Goal: Task Accomplishment & Management: Complete application form

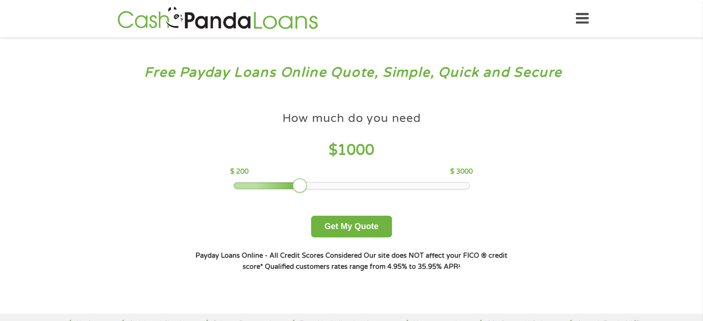
click at [350, 182] on div at bounding box center [351, 185] width 236 height 7
click at [356, 183] on div at bounding box center [351, 186] width 235 height 6
click at [382, 185] on div at bounding box center [351, 186] width 235 height 6
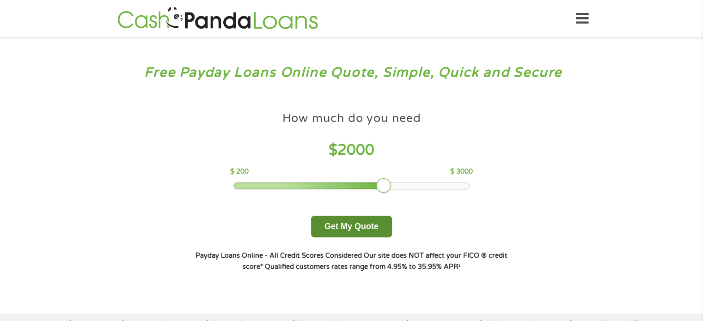
click at [363, 224] on button "Get My Quote" at bounding box center [351, 227] width 81 height 22
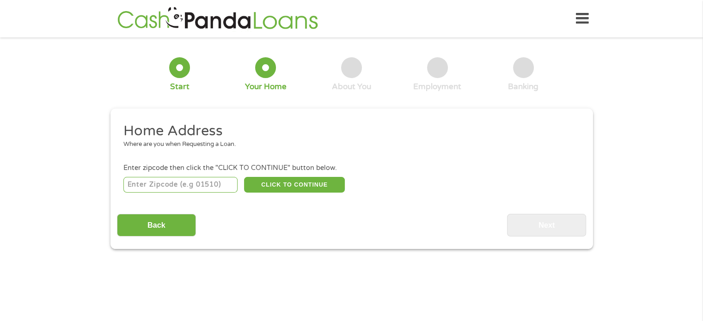
click at [174, 188] on input "number" at bounding box center [180, 185] width 114 height 16
type input "85224"
select select "[US_STATE]"
click at [270, 190] on button "CLICK TO CONTINUE" at bounding box center [294, 185] width 101 height 16
type input "85224"
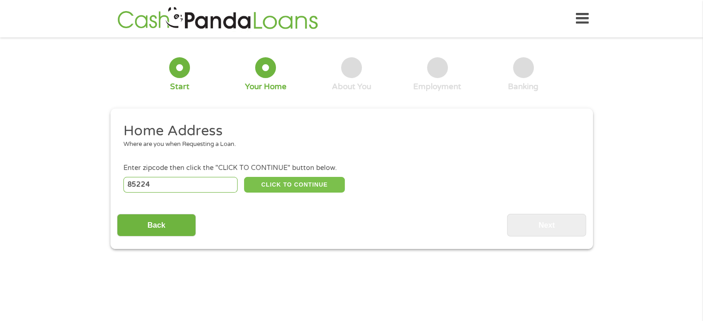
type input "[PERSON_NAME]"
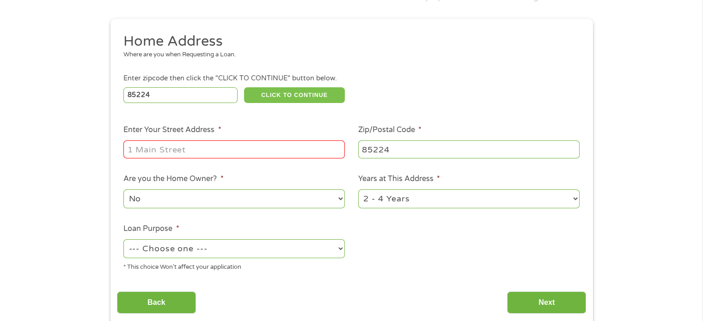
scroll to position [139, 0]
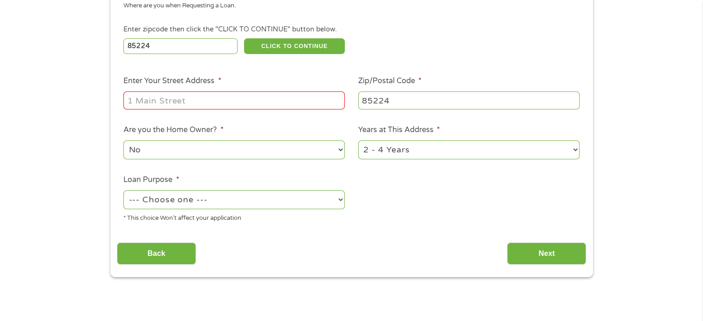
click at [168, 104] on input "Enter Your Street Address *" at bounding box center [233, 101] width 221 height 18
type input "1287 [PERSON_NAME] St."
click at [282, 152] on select "No Yes" at bounding box center [233, 150] width 221 height 19
select select "yes"
click at [123, 141] on select "No Yes" at bounding box center [233, 150] width 221 height 19
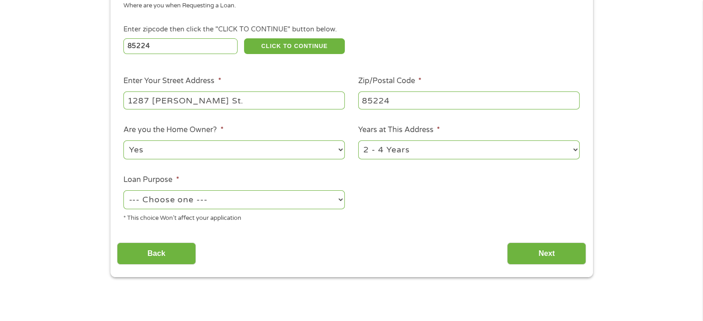
click at [573, 148] on select "1 Year or less 1 - 2 Years 2 - 4 Years Over 4 Years" at bounding box center [468, 150] width 221 height 19
select select "60months"
click at [358, 141] on select "1 Year or less 1 - 2 Years 2 - 4 Years Over 4 Years" at bounding box center [468, 150] width 221 height 19
click at [243, 201] on select "--- Choose one --- Pay Bills Debt Consolidation Home Improvement Major Purchase…" at bounding box center [233, 199] width 221 height 19
select select "paybills"
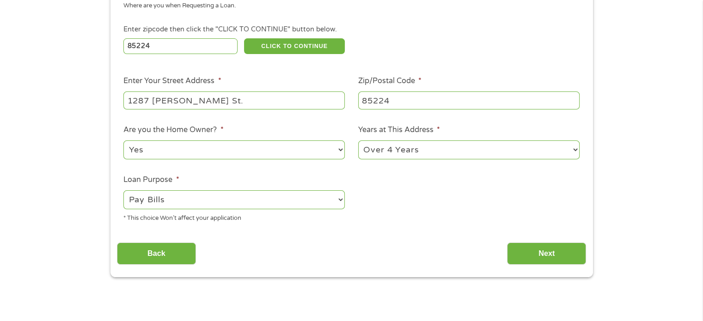
click at [123, 191] on select "--- Choose one --- Pay Bills Debt Consolidation Home Improvement Major Purchase…" at bounding box center [233, 199] width 221 height 19
click at [270, 198] on select "--- Choose one --- Pay Bills Debt Consolidation Home Improvement Major Purchase…" at bounding box center [233, 199] width 221 height 19
click at [525, 248] on input "Next" at bounding box center [546, 254] width 79 height 23
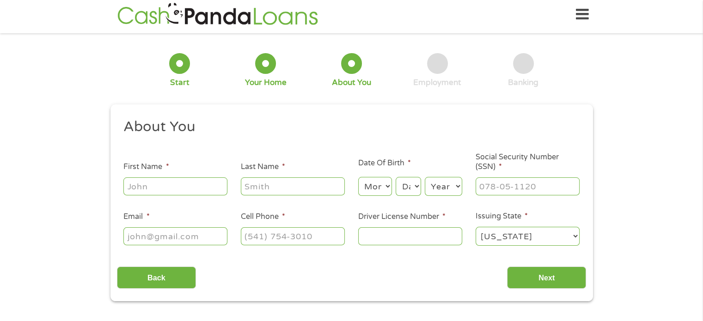
scroll to position [0, 0]
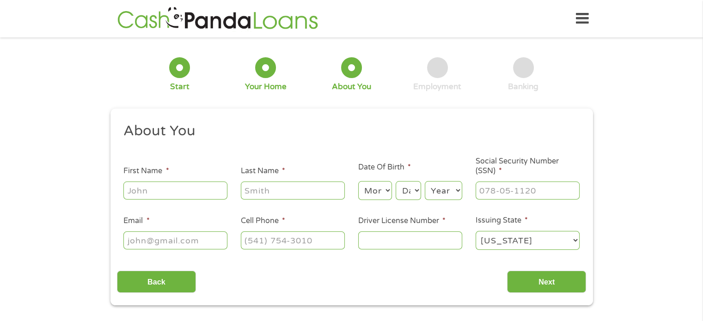
click at [151, 186] on input "First Name *" at bounding box center [175, 191] width 104 height 18
type input "[PERSON_NAME]"
type input "[EMAIL_ADDRESS][DOMAIN_NAME]"
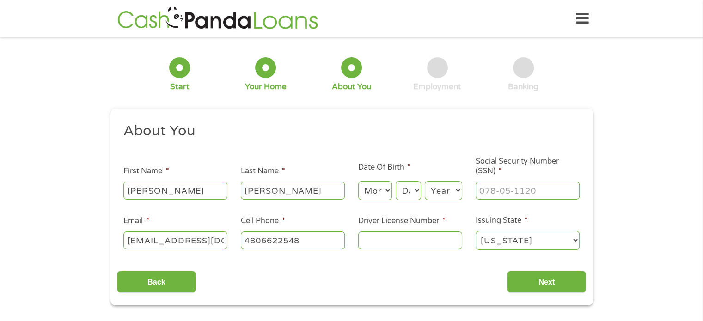
type input "[PHONE_NUMBER]"
drag, startPoint x: 126, startPoint y: 240, endPoint x: 230, endPoint y: 236, distance: 104.1
click at [230, 236] on li "Email * [EMAIL_ADDRESS][DOMAIN_NAME]" at bounding box center [175, 233] width 117 height 36
type input "[PERSON_NAME][EMAIL_ADDRESS][DOMAIN_NAME]"
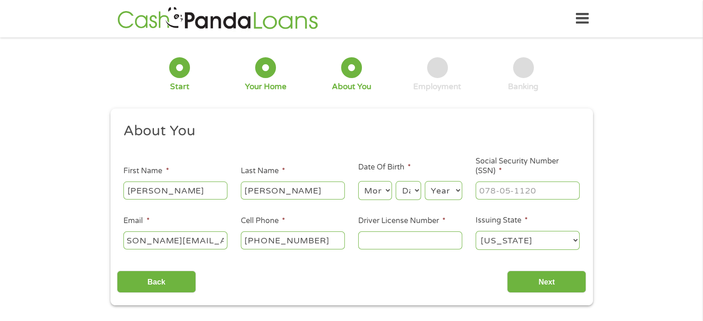
click at [378, 192] on select "Month 1 2 3 4 5 6 7 8 9 10 11 12" at bounding box center [375, 190] width 34 height 19
select select "7"
click at [358, 182] on select "Month 1 2 3 4 5 6 7 8 9 10 11 12" at bounding box center [375, 190] width 34 height 19
drag, startPoint x: 413, startPoint y: 190, endPoint x: 413, endPoint y: 183, distance: 6.9
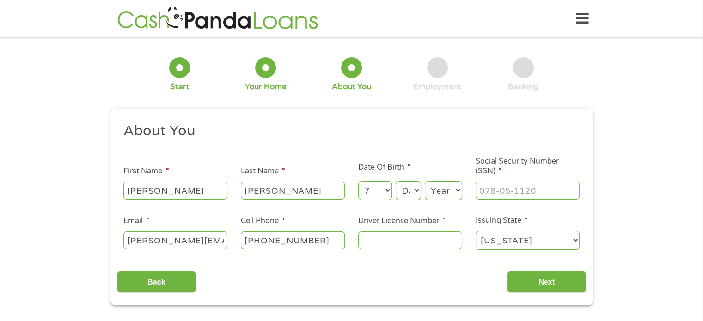
click at [412, 190] on select "Day 1 2 3 4 5 6 7 8 9 10 11 12 13 14 15 16 17 18 19 20 21 22 23 24 25 26 27 28 …" at bounding box center [408, 190] width 25 height 19
select select "8"
click at [396, 182] on select "Day 1 2 3 4 5 6 7 8 9 10 11 12 13 14 15 16 17 18 19 20 21 22 23 24 25 26 27 28 …" at bounding box center [408, 190] width 25 height 19
click at [446, 190] on select "Year [DATE] 2006 2005 2004 2003 2002 2001 2000 1999 1998 1997 1996 1995 1994 19…" at bounding box center [443, 190] width 37 height 19
select select "1968"
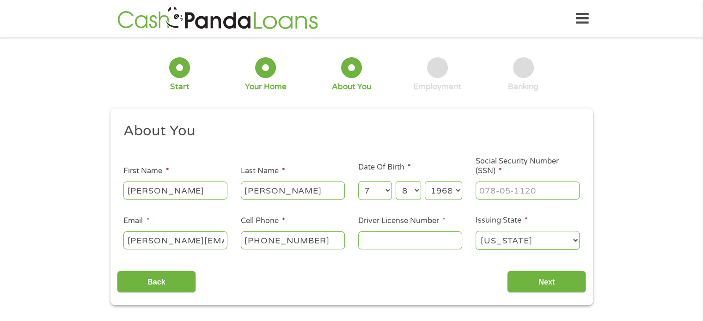
click at [425, 182] on select "Year [DATE] 2006 2005 2004 2003 2002 2001 2000 1999 1998 1997 1996 1995 1994 19…" at bounding box center [443, 190] width 37 height 19
click at [480, 193] on input "___-__-____" at bounding box center [528, 191] width 104 height 18
type input "526-81-4860"
click at [395, 242] on input "Driver License Number *" at bounding box center [410, 241] width 104 height 18
type input "D06864555"
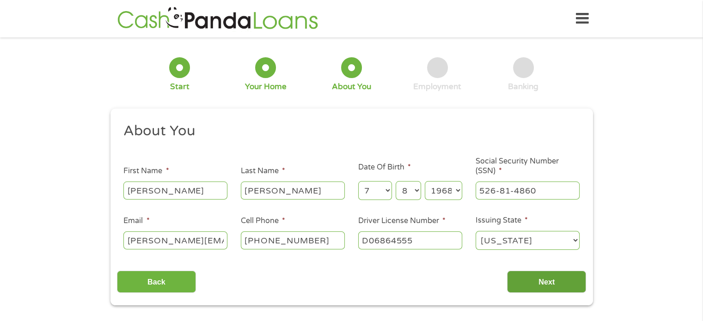
click at [544, 288] on input "Next" at bounding box center [546, 282] width 79 height 23
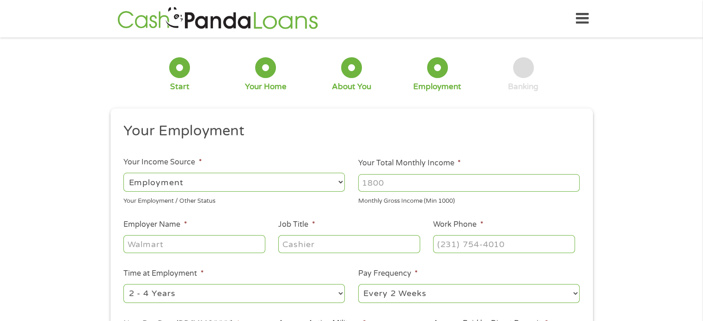
scroll to position [4, 4]
click at [571, 180] on input "1000" at bounding box center [468, 183] width 221 height 18
click at [570, 180] on input "1001" at bounding box center [468, 183] width 221 height 18
click at [570, 180] on input "1002" at bounding box center [468, 183] width 221 height 18
drag, startPoint x: 362, startPoint y: 178, endPoint x: 418, endPoint y: 179, distance: 55.5
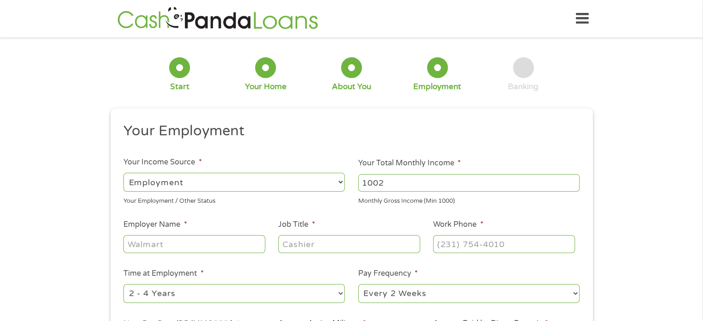
click at [416, 179] on input "1002" at bounding box center [468, 183] width 221 height 18
type input "4616"
click at [163, 243] on input "Employer Name *" at bounding box center [193, 244] width 141 height 18
type input "Airbagit JMXautosports"
click at [293, 245] on input "Job Title *" at bounding box center [348, 244] width 141 height 18
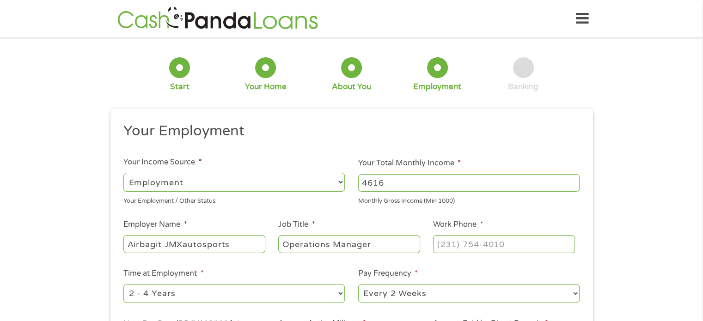
type input "Operations Manager"
click at [436, 245] on input "(___) ___-____" at bounding box center [503, 244] width 141 height 18
type input "[PHONE_NUMBER]"
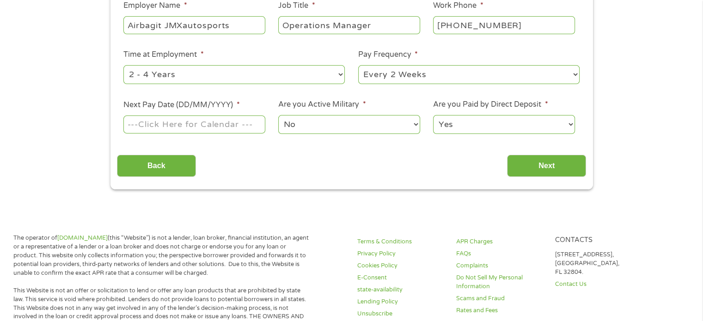
scroll to position [231, 0]
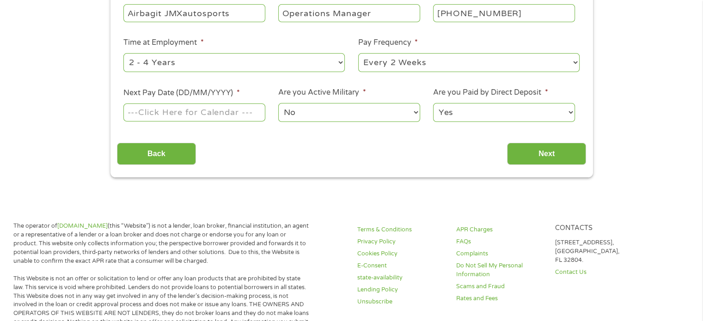
click at [330, 60] on select "--- Choose one --- 1 Year or less 1 - 2 Years 2 - 4 Years Over 4 Years" at bounding box center [233, 62] width 221 height 19
select select "60months"
click at [123, 54] on select "--- Choose one --- 1 Year or less 1 - 2 Years 2 - 4 Years Over 4 Years" at bounding box center [233, 62] width 221 height 19
click at [422, 57] on select "--- Choose one --- Every 2 Weeks Every Week Monthly Semi-Monthly" at bounding box center [468, 62] width 221 height 19
select select "weekly"
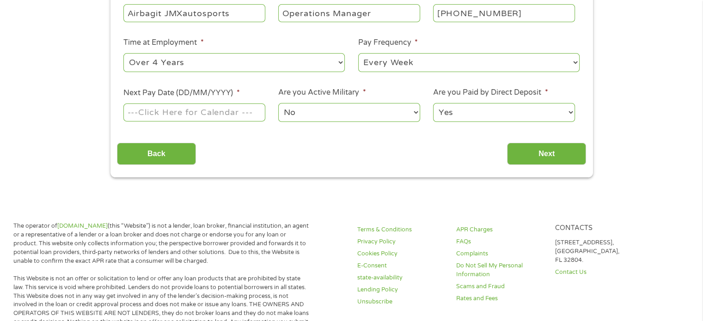
click at [358, 54] on select "--- Choose one --- Every 2 Weeks Every Week Monthly Semi-Monthly" at bounding box center [468, 62] width 221 height 19
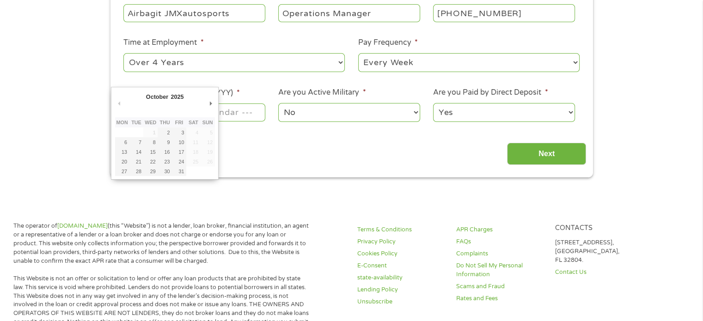
click at [155, 116] on body "Home Get Loan Offer How it works FAQs Blog Cash Loans Quick Loans Online Loans …" at bounding box center [351, 316] width 703 height 1095
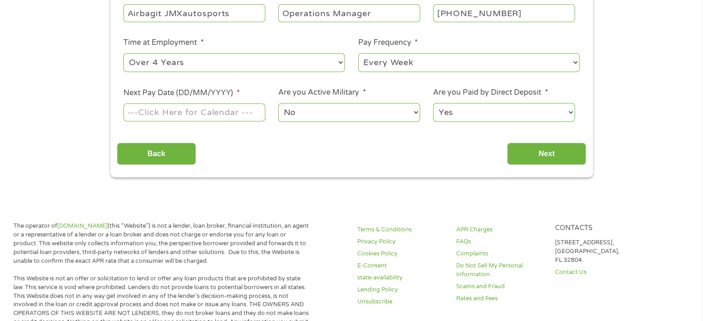
click at [156, 116] on input "Next Pay Date (DD/MM/YYYY) *" at bounding box center [193, 113] width 141 height 18
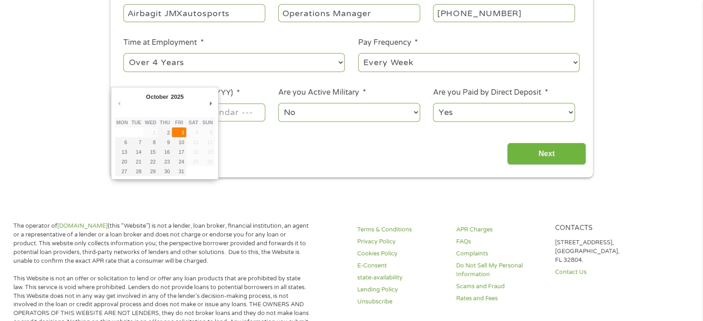
type input "[DATE]"
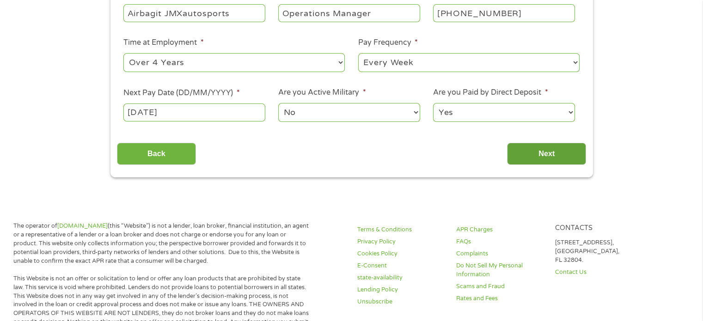
click at [540, 157] on input "Next" at bounding box center [546, 154] width 79 height 23
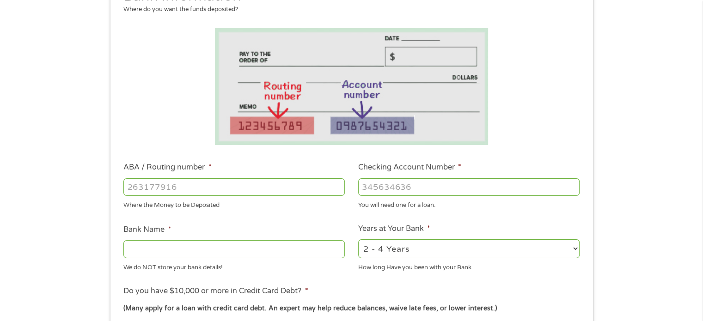
scroll to position [139, 0]
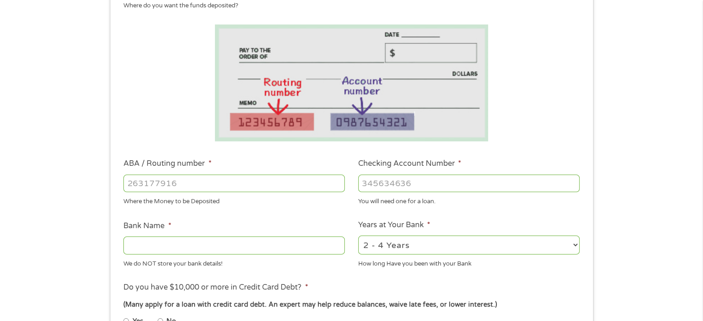
click at [126, 183] on input "ABA / Routing number *" at bounding box center [233, 184] width 221 height 18
type input "122101706"
type input "BANK OF AMERICA NA"
type input "122101706"
click at [368, 184] on input "Checking Account Number *" at bounding box center [468, 184] width 221 height 18
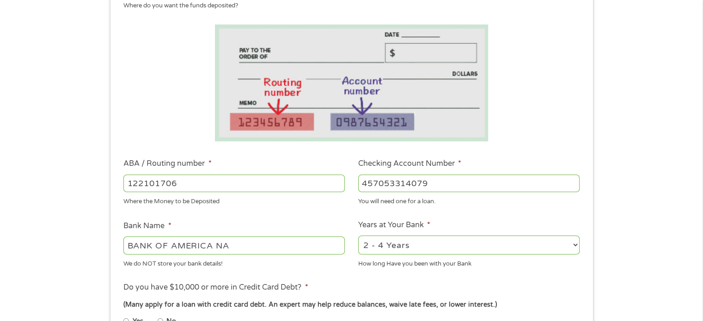
type input "457053314079"
click at [575, 246] on select "2 - 4 Years 6 - 12 Months 1 - 2 Years Over 4 Years" at bounding box center [468, 245] width 221 height 19
select select "60months"
click at [358, 236] on select "2 - 4 Years 6 - 12 Months 1 - 2 Years Over 4 Years" at bounding box center [468, 245] width 221 height 19
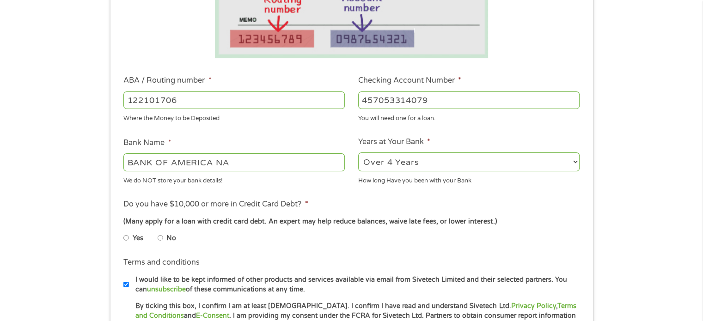
scroll to position [231, 0]
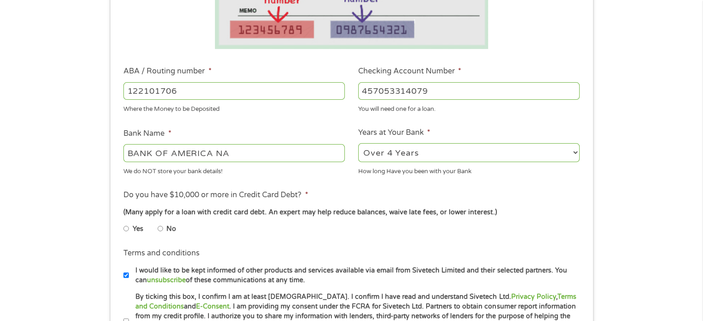
click at [159, 227] on input "No" at bounding box center [161, 228] width 6 height 15
radio input "true"
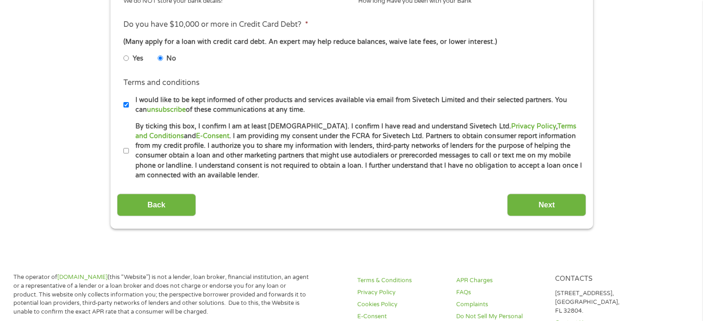
scroll to position [416, 0]
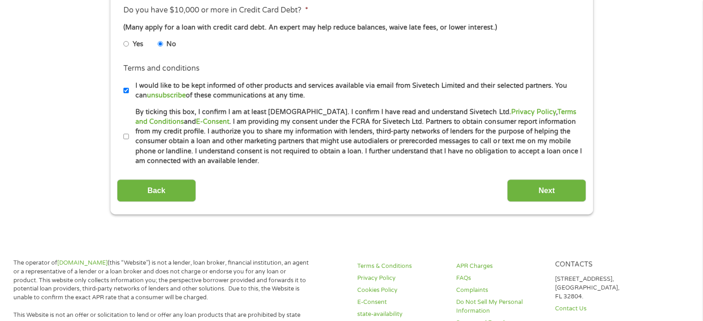
click at [126, 91] on input "I would like to be kept informed of other products and services available via e…" at bounding box center [126, 90] width 6 height 15
checkbox input "false"
click at [125, 135] on input "By ticking this box, I confirm I am at least [DEMOGRAPHIC_DATA]. I confirm I ha…" at bounding box center [126, 136] width 6 height 15
checkbox input "true"
click at [546, 194] on input "Next" at bounding box center [546, 190] width 79 height 23
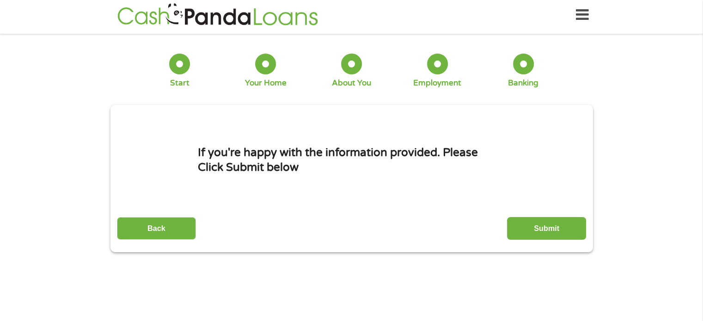
scroll to position [0, 0]
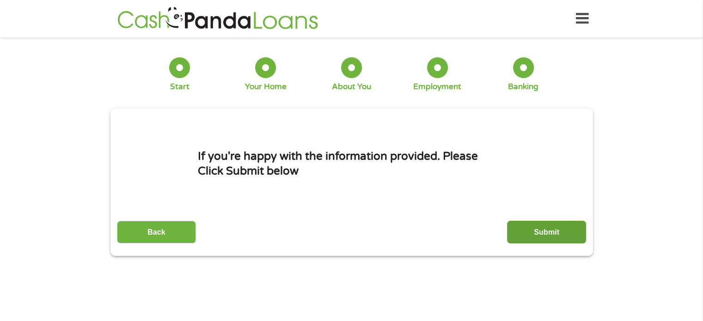
click at [544, 230] on input "Submit" at bounding box center [546, 232] width 79 height 23
